Goal: Find contact information: Obtain details needed to contact an individual or organization

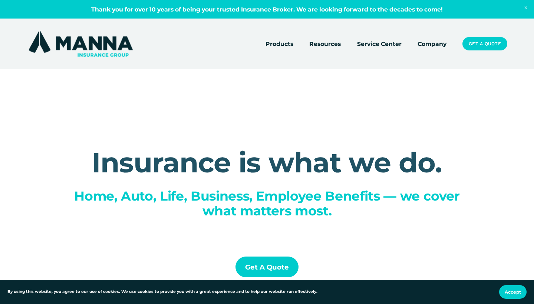
click at [433, 42] on link "Company" at bounding box center [431, 44] width 29 height 10
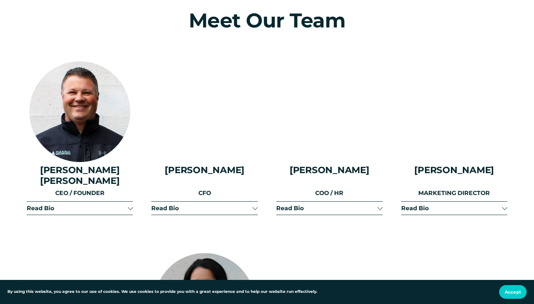
scroll to position [857, 0]
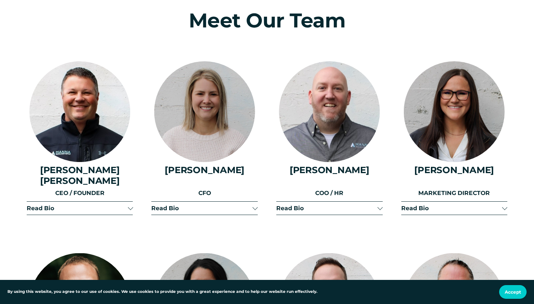
click at [129, 205] on div at bounding box center [130, 207] width 5 height 5
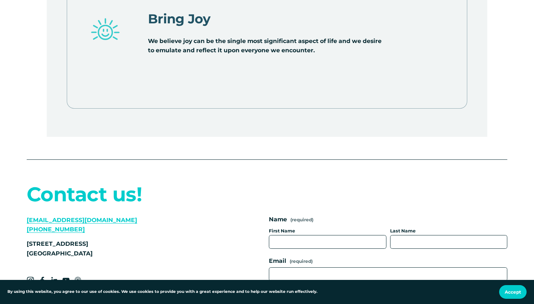
scroll to position [2958, 0]
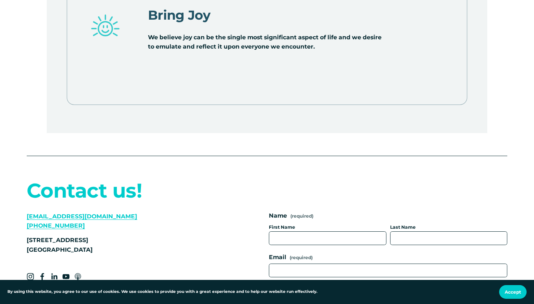
click at [95, 213] on link "[EMAIL_ADDRESS][DOMAIN_NAME]" at bounding box center [82, 216] width 110 height 7
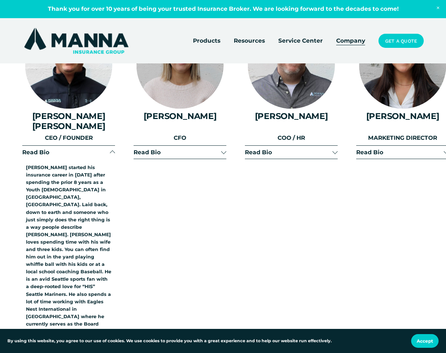
scroll to position [802, 0]
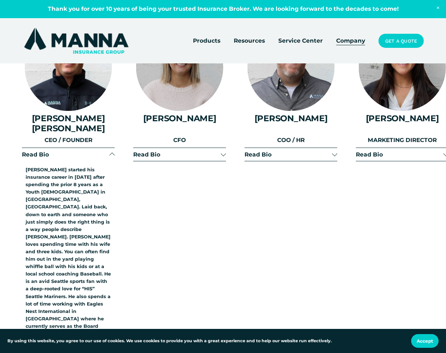
click at [221, 152] on div at bounding box center [223, 154] width 5 height 5
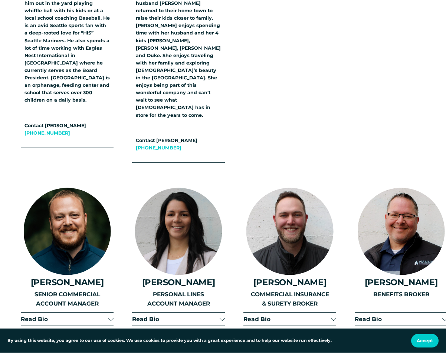
scroll to position [1069, 1]
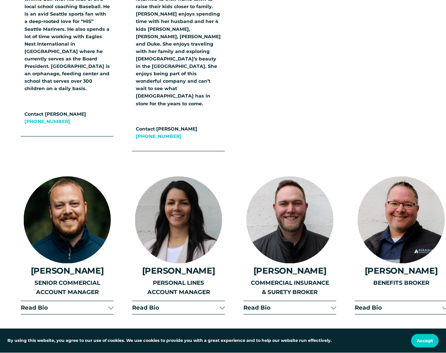
click at [109, 304] on div at bounding box center [110, 306] width 5 height 5
click at [109, 304] on div at bounding box center [110, 308] width 5 height 5
click at [109, 304] on div at bounding box center [110, 306] width 5 height 5
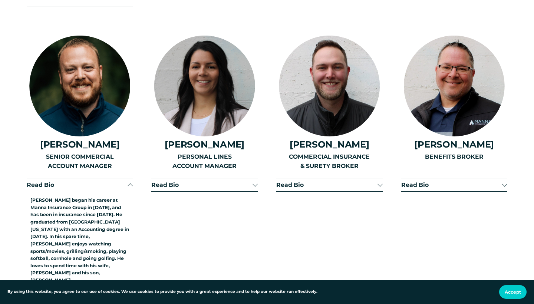
scroll to position [1276, 0]
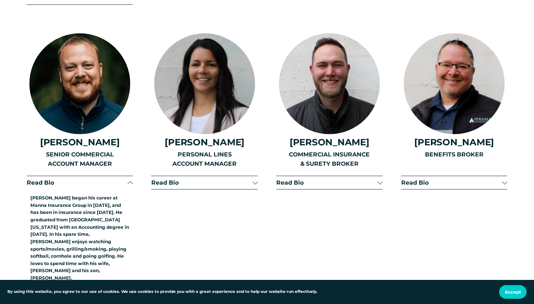
click at [375, 179] on span "Read Bio" at bounding box center [326, 182] width 101 height 7
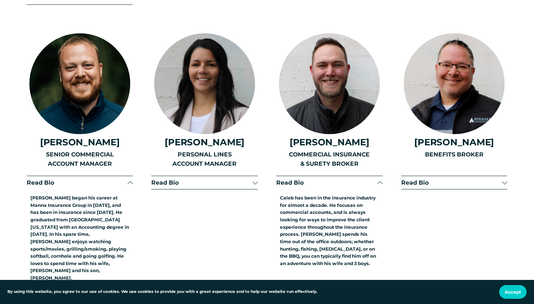
click at [377, 179] on span "Read Bio" at bounding box center [326, 182] width 101 height 7
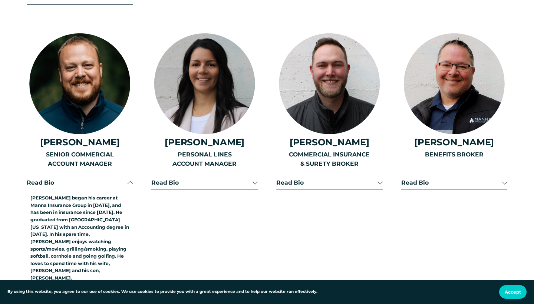
click at [501, 179] on span "Read Bio" at bounding box center [451, 182] width 101 height 7
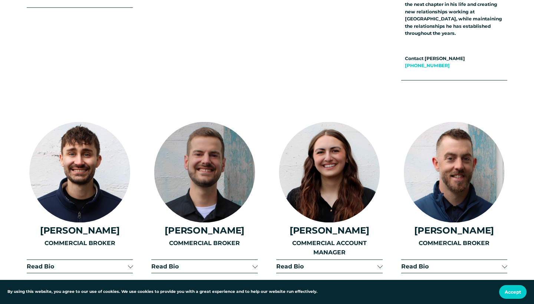
scroll to position [1594, 0]
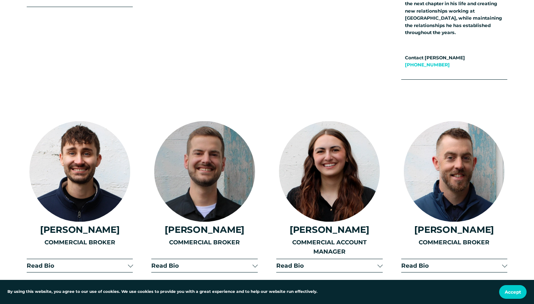
click at [130, 259] on button "Read Bio" at bounding box center [80, 265] width 106 height 13
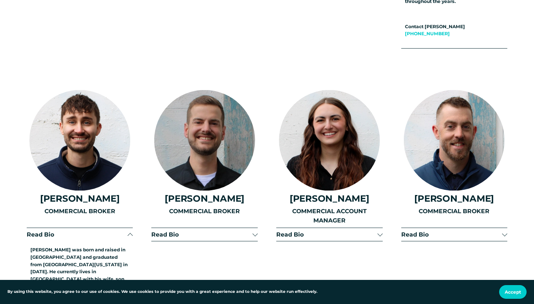
scroll to position [1628, 0]
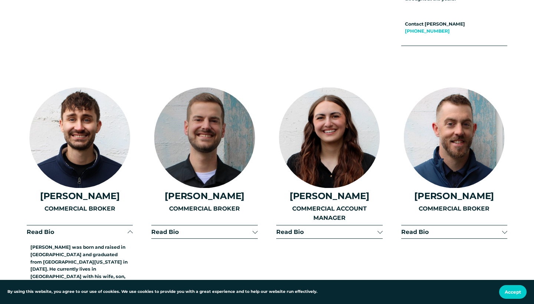
click at [255, 228] on div at bounding box center [254, 230] width 5 height 5
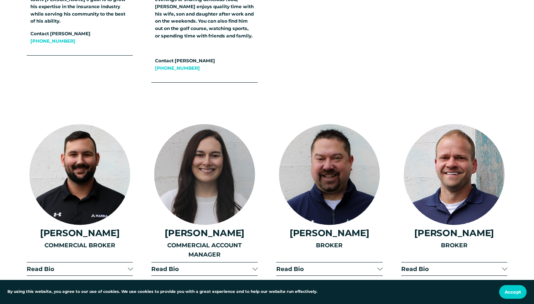
scroll to position [1934, 0]
click at [255, 265] on div at bounding box center [254, 267] width 5 height 5
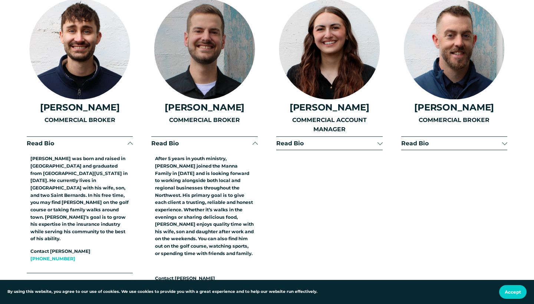
scroll to position [1717, 0]
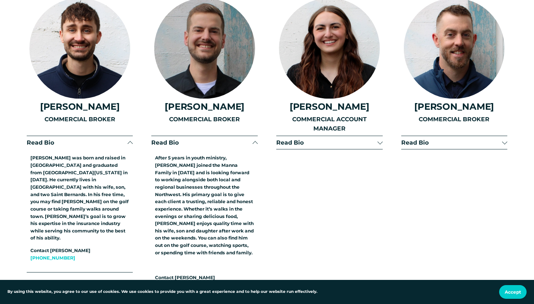
click at [252, 139] on span "Read Bio" at bounding box center [201, 142] width 101 height 7
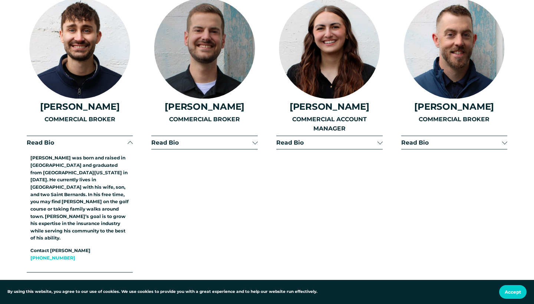
click at [252, 139] on span "Read Bio" at bounding box center [201, 142] width 101 height 7
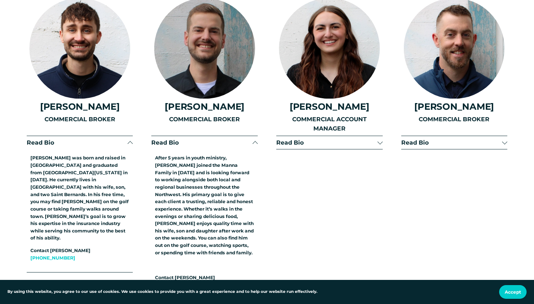
click at [252, 139] on span "Read Bio" at bounding box center [201, 142] width 101 height 7
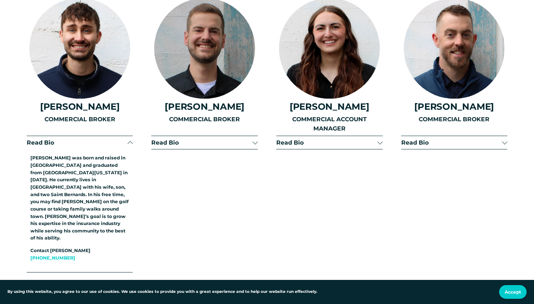
click at [379, 139] on div at bounding box center [379, 141] width 5 height 5
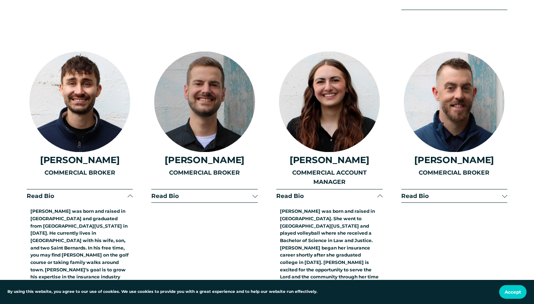
scroll to position [1648, 0]
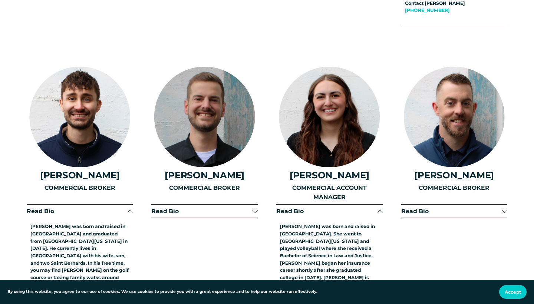
click at [500, 208] on span "Read Bio" at bounding box center [451, 211] width 101 height 7
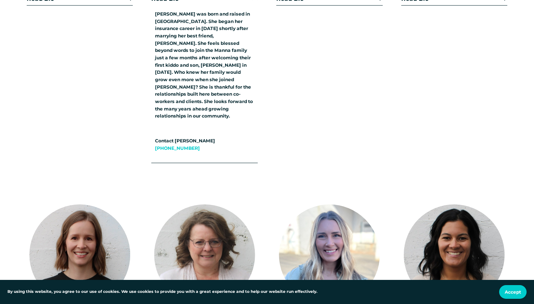
scroll to position [2235, 0]
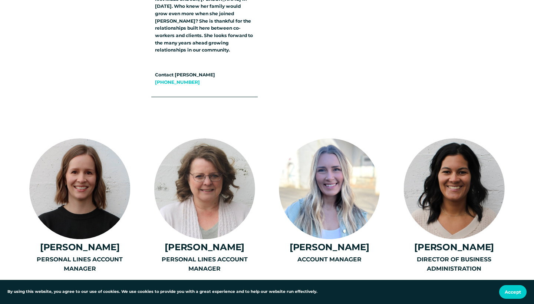
scroll to position [2322, 0]
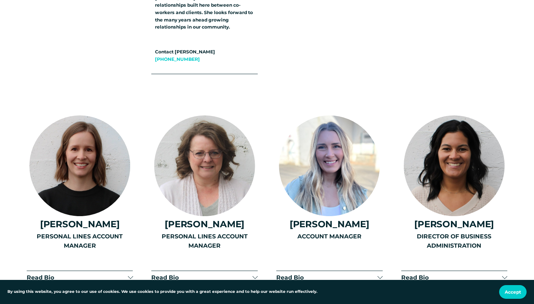
click at [255, 232] on div "PERSONAL LINES ACCOUNT MANAGER" at bounding box center [204, 256] width 106 height 49
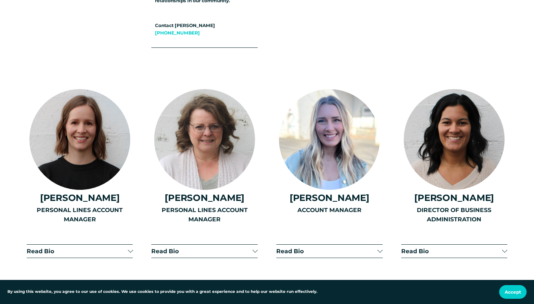
scroll to position [2352, 0]
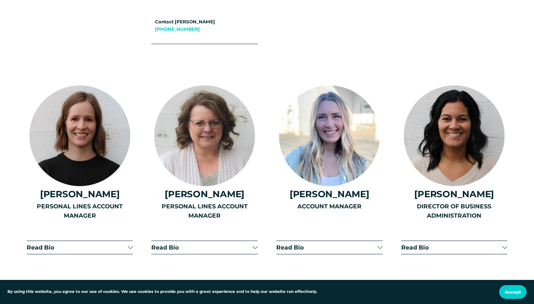
click at [253, 241] on button "Read Bio" at bounding box center [204, 247] width 106 height 13
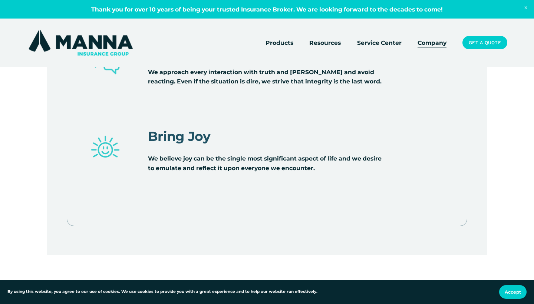
scroll to position [3535, 0]
